Goal: Task Accomplishment & Management: Manage account settings

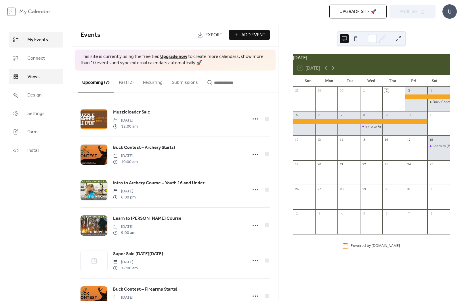
click at [33, 73] on span "Views" at bounding box center [33, 76] width 12 height 7
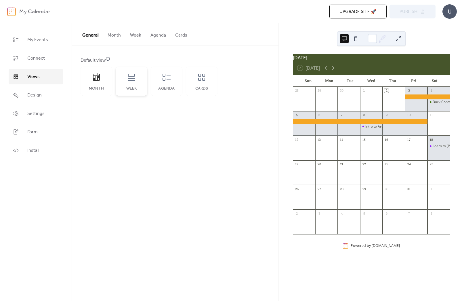
click at [132, 79] on icon at bounding box center [131, 77] width 9 height 9
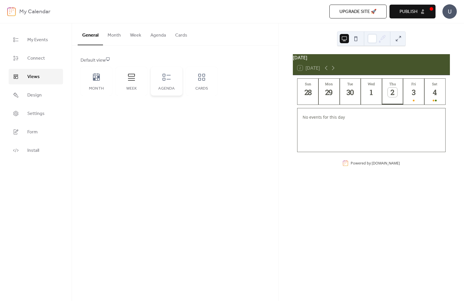
click at [164, 79] on icon at bounding box center [166, 77] width 9 height 9
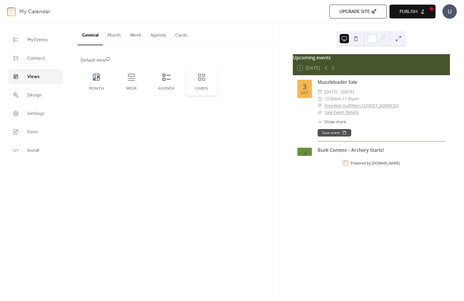
click at [210, 79] on div "Cards" at bounding box center [202, 81] width 32 height 29
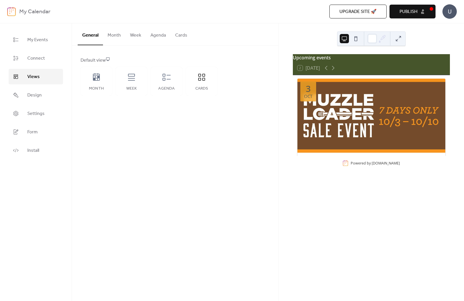
click at [397, 40] on button at bounding box center [398, 38] width 9 height 9
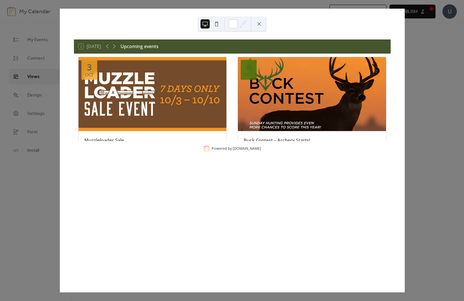
click at [405, 38] on div "2 [DATE] Upcoming events [DATE] Muzzleloader Sale ​ [DATE] - [DATE] ​ 12:00am -…" at bounding box center [232, 150] width 345 height 283
click at [263, 24] on button at bounding box center [259, 23] width 9 height 9
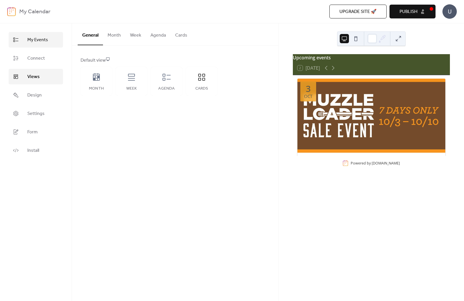
click at [35, 40] on span "My Events" at bounding box center [37, 40] width 21 height 7
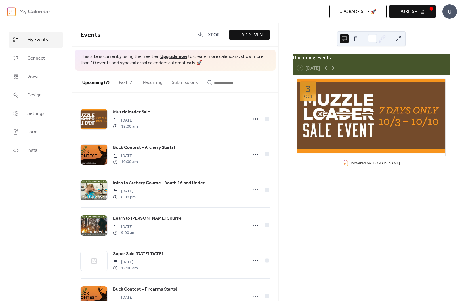
click at [203, 32] on link "Export" at bounding box center [210, 35] width 34 height 10
click at [279, 27] on div "Upcoming events 2 [DATE] [DATE] Muzzleloader Sale ​ [DATE] - [DATE] ​ 12:00am -…" at bounding box center [371, 161] width 185 height 277
drag, startPoint x: 244, startPoint y: 42, endPoint x: 246, endPoint y: 39, distance: 3.0
click at [244, 42] on div "Events Export Add Event" at bounding box center [175, 34] width 207 height 23
click at [246, 37] on span "Add Event" at bounding box center [253, 35] width 24 height 7
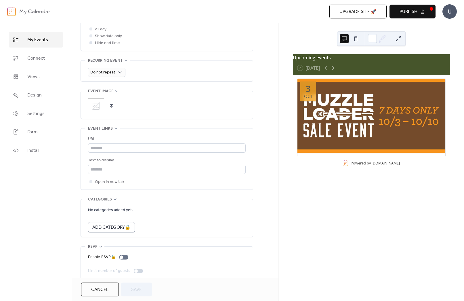
scroll to position [244, 0]
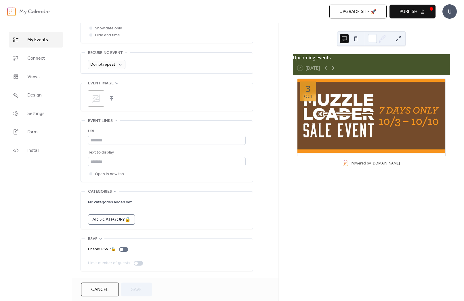
click at [100, 291] on span "Cancel" at bounding box center [100, 289] width 18 height 7
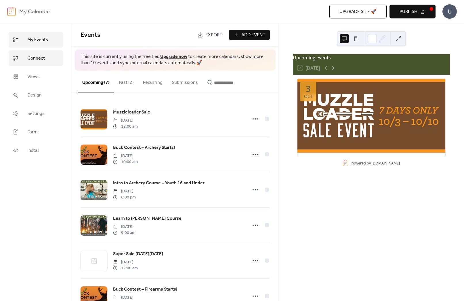
click at [36, 55] on span "Connect" at bounding box center [36, 58] width 18 height 7
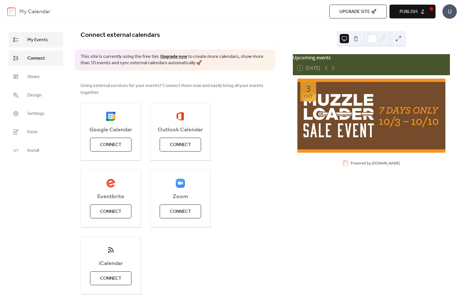
drag, startPoint x: 28, startPoint y: 39, endPoint x: 36, endPoint y: 39, distance: 7.2
click at [28, 39] on span "My Events" at bounding box center [37, 40] width 21 height 7
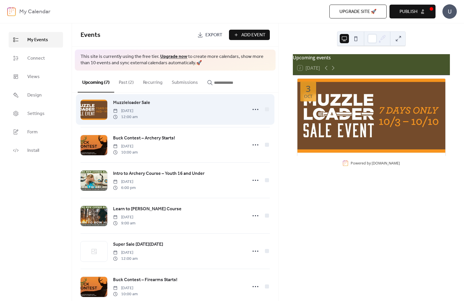
scroll to position [11, 0]
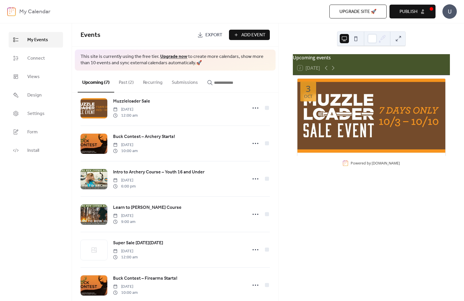
click at [264, 35] on span "Add Event" at bounding box center [253, 35] width 24 height 7
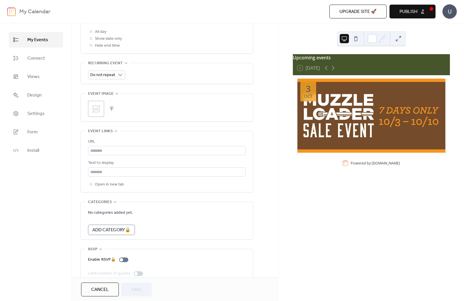
scroll to position [244, 0]
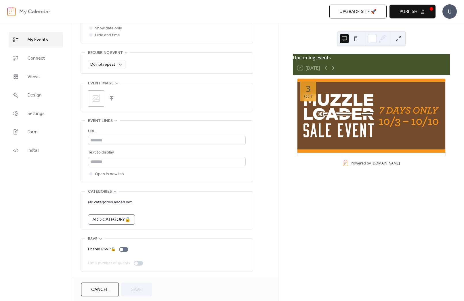
click at [106, 287] on span "Cancel" at bounding box center [100, 289] width 18 height 7
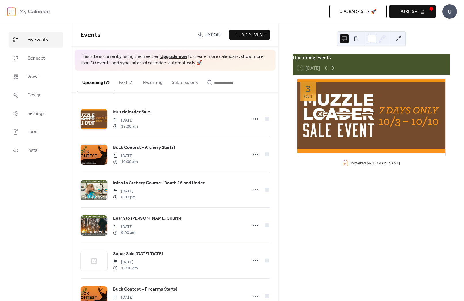
click at [331, 180] on div "Upcoming events 2 [DATE] [DATE] Muzzleloader Sale ​ [DATE] - [DATE] ​ 12:00am -…" at bounding box center [371, 161] width 185 height 277
click at [397, 38] on button at bounding box center [398, 38] width 9 height 9
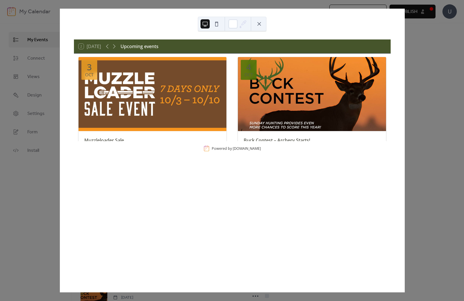
click at [405, 44] on div "2 [DATE] Upcoming events [DATE] Muzzleloader Sale ​ [DATE] - [DATE] ​ 12:00am -…" at bounding box center [232, 150] width 345 height 283
drag, startPoint x: 258, startPoint y: 25, endPoint x: 260, endPoint y: 22, distance: 3.7
click at [258, 25] on button at bounding box center [259, 23] width 9 height 9
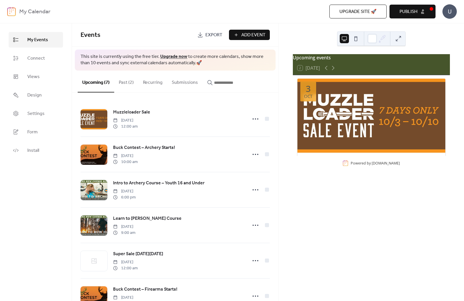
click at [124, 83] on button "Past (2)" at bounding box center [126, 80] width 24 height 21
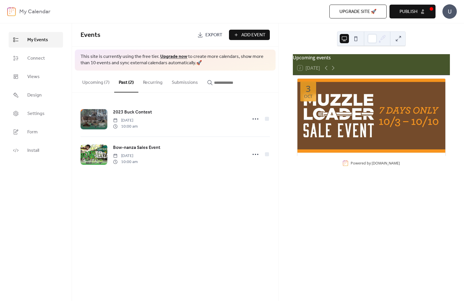
click at [96, 82] on button "Upcoming (7)" at bounding box center [96, 80] width 37 height 21
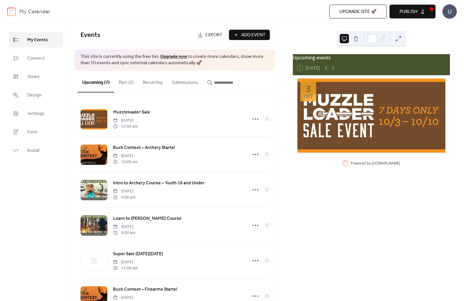
click at [119, 82] on button "Past (2)" at bounding box center [126, 80] width 24 height 21
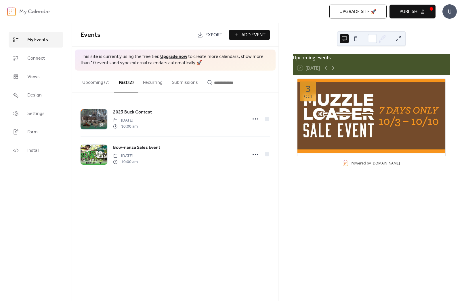
click at [95, 81] on button "Upcoming (7)" at bounding box center [96, 80] width 37 height 21
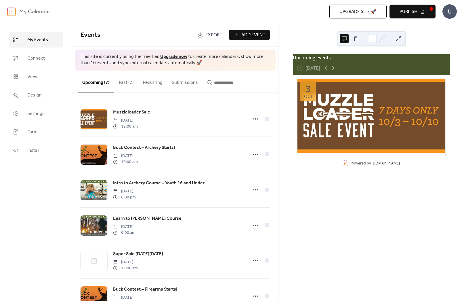
click at [356, 40] on button at bounding box center [355, 38] width 9 height 9
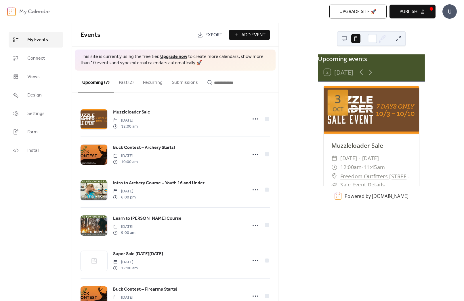
click at [345, 39] on button at bounding box center [344, 38] width 9 height 9
